Goal: Information Seeking & Learning: Find specific fact

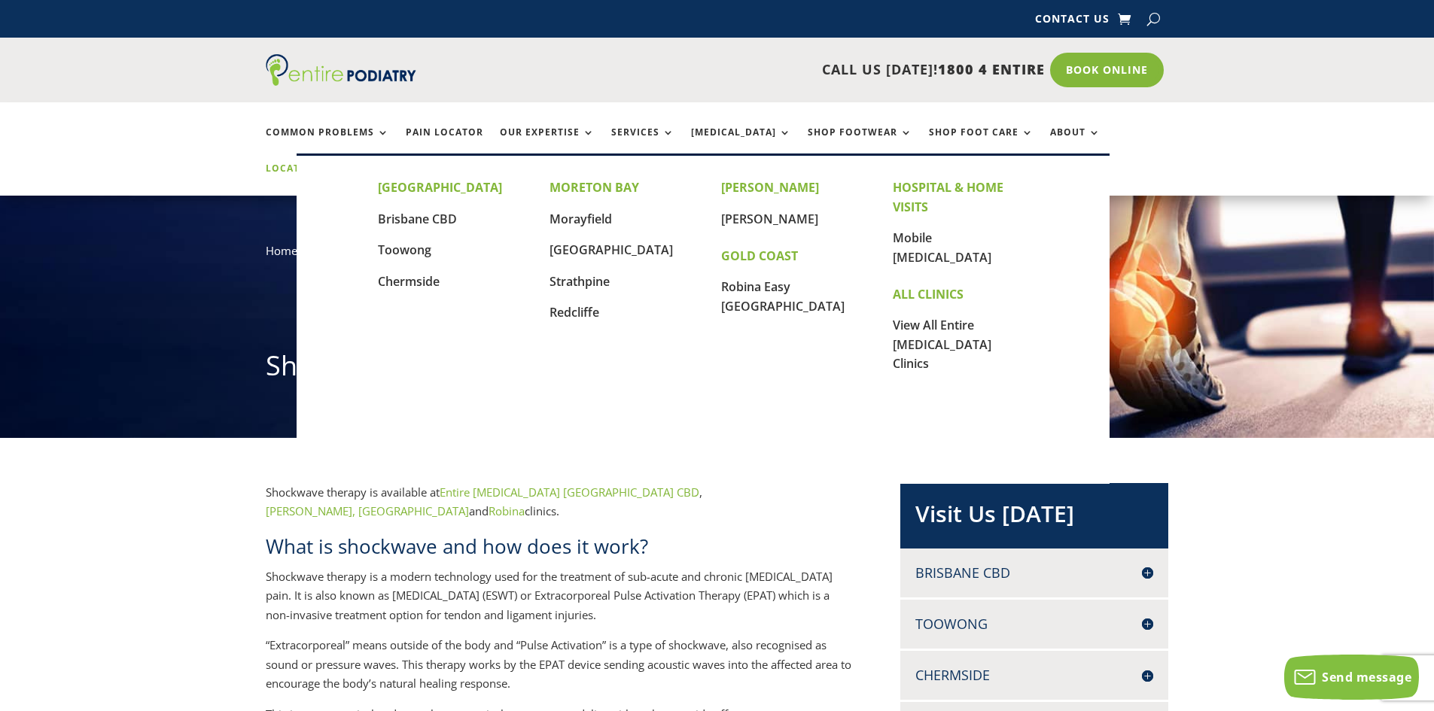
click at [341, 163] on link "Locations" at bounding box center [303, 179] width 75 height 32
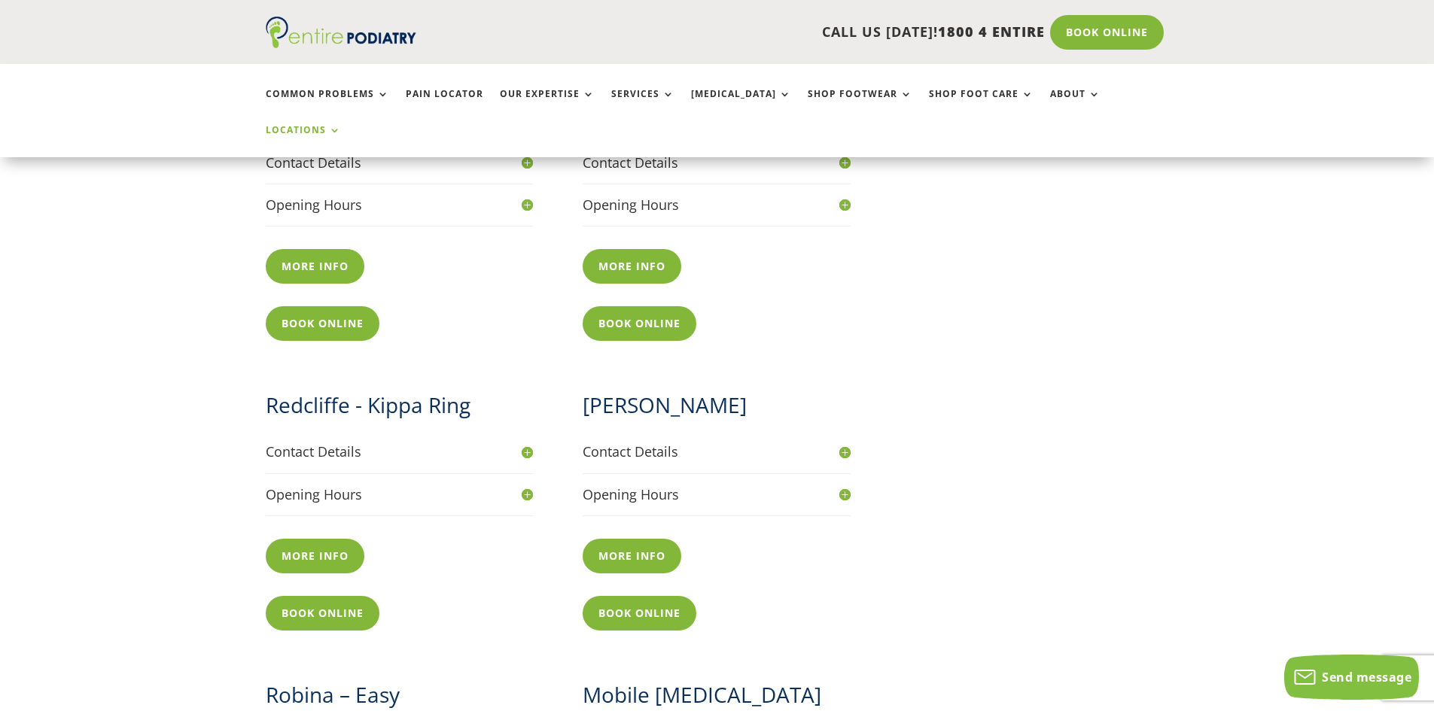
scroll to position [1265, 0]
click at [656, 442] on h4 "Contact Details" at bounding box center [717, 451] width 268 height 19
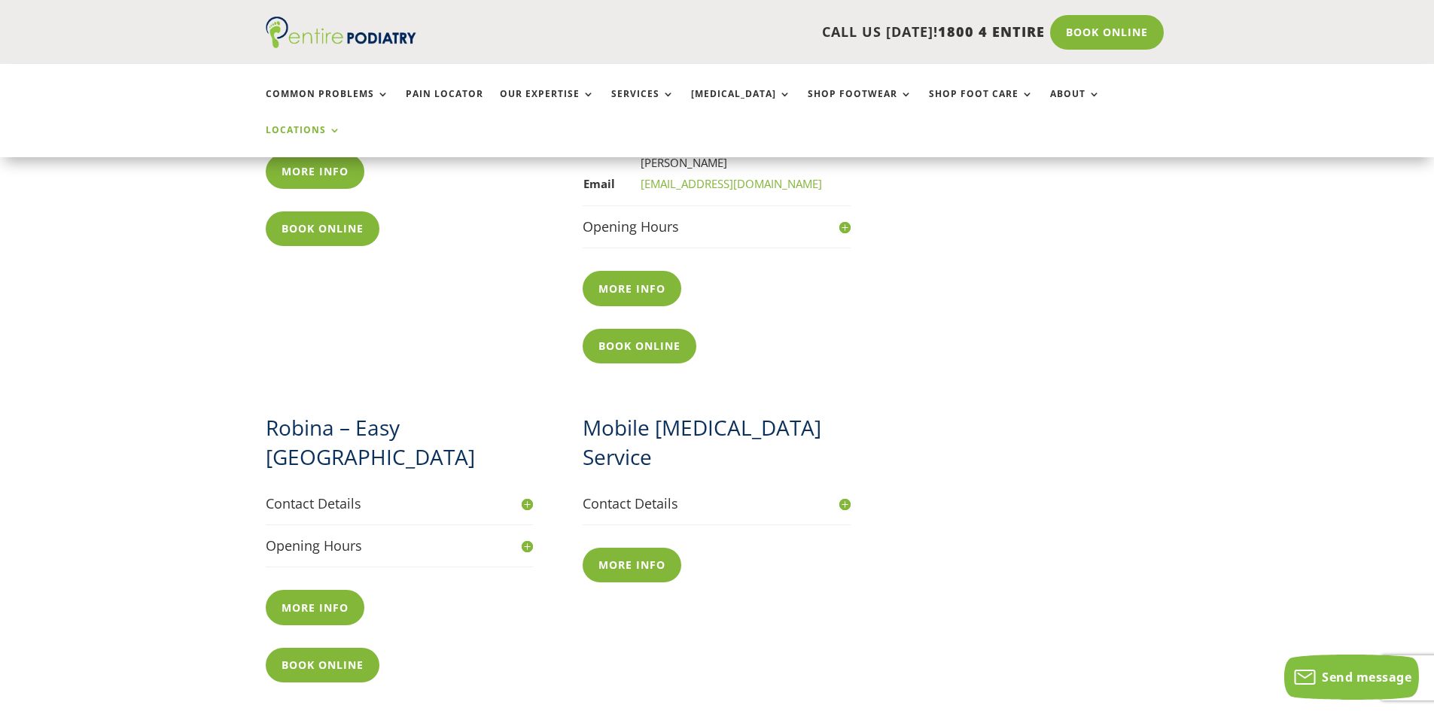
scroll to position [1686, 0]
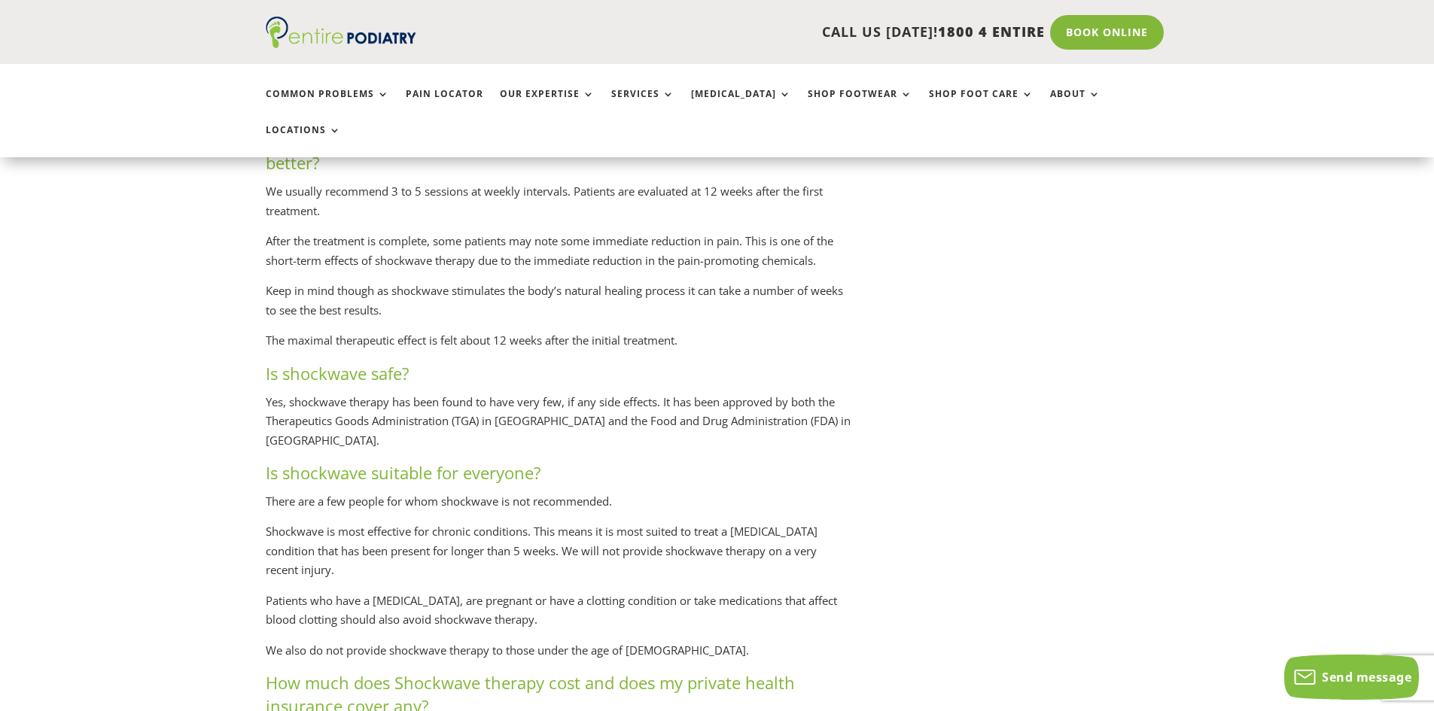
scroll to position [2890, 0]
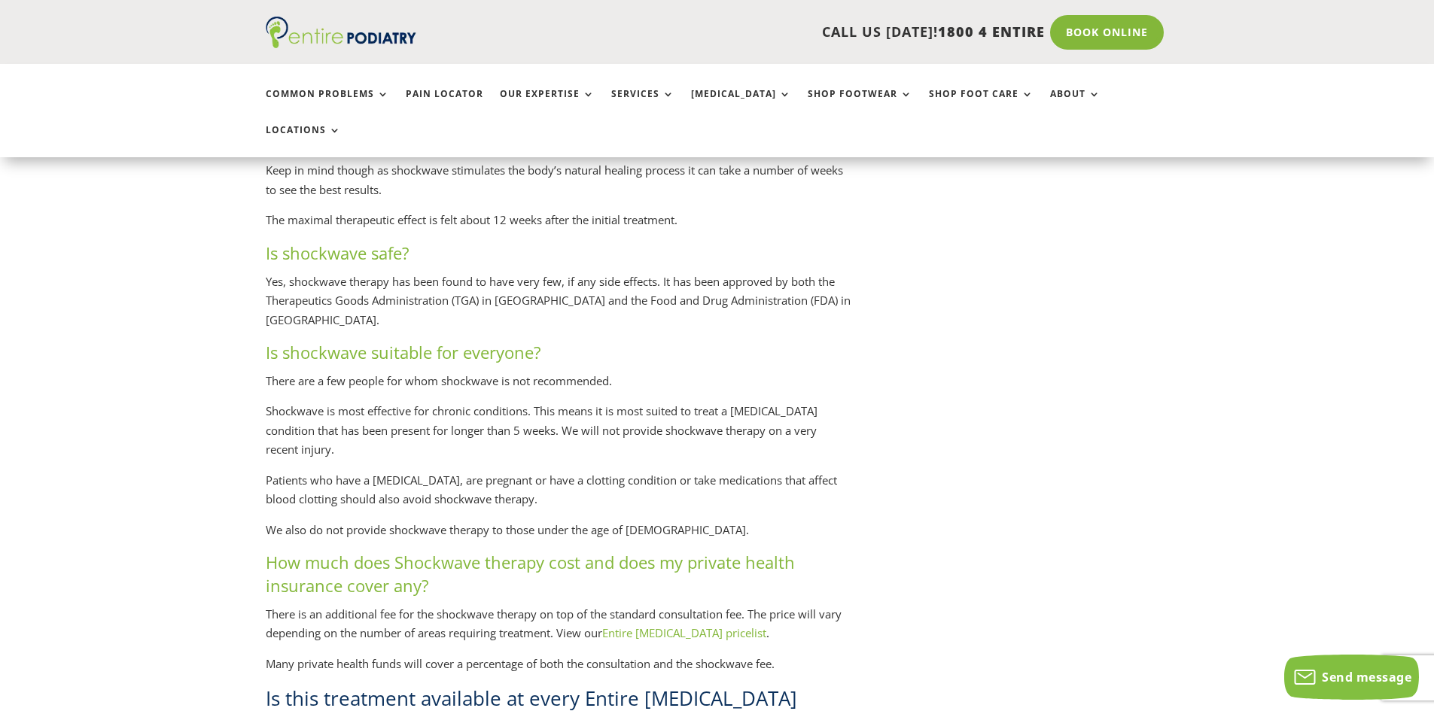
click at [675, 626] on link "Entire [MEDICAL_DATA] pricelist" at bounding box center [684, 633] width 164 height 15
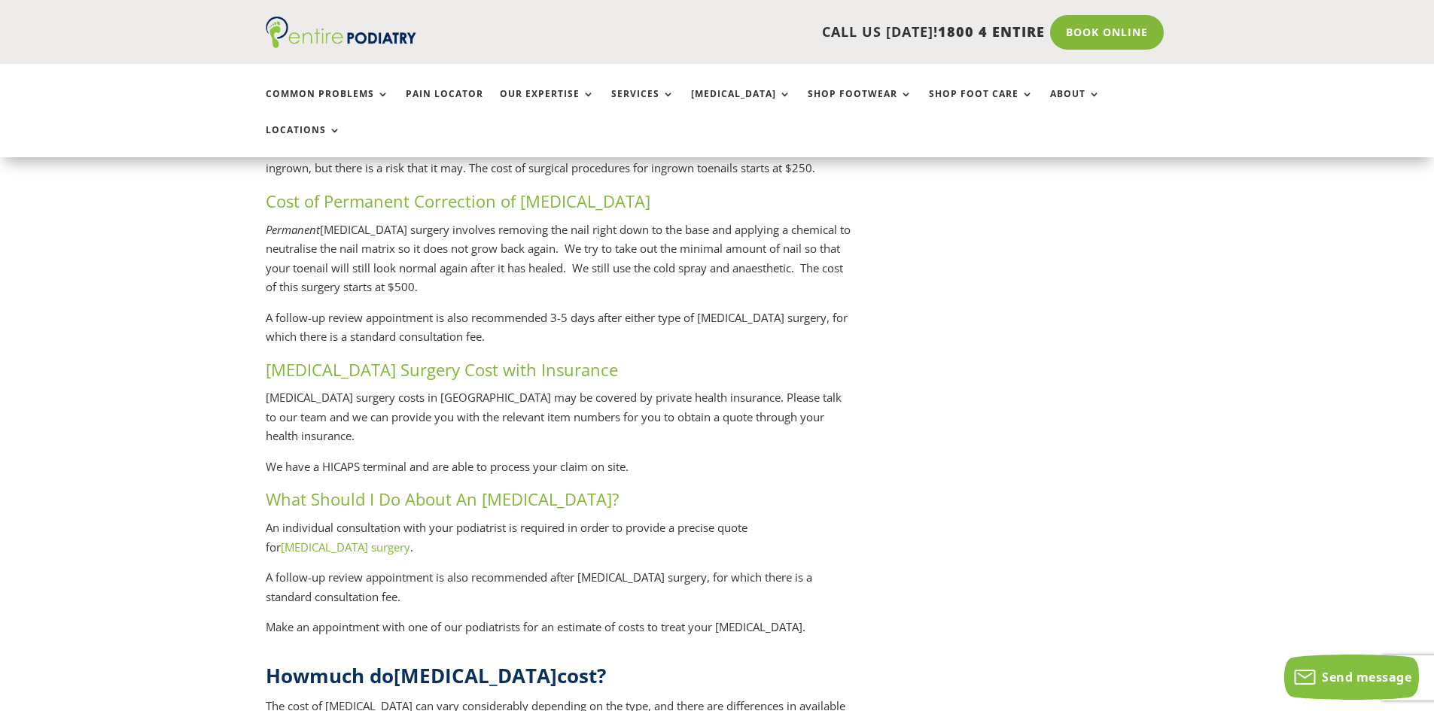
scroll to position [3372, 0]
